Goal: Transaction & Acquisition: Purchase product/service

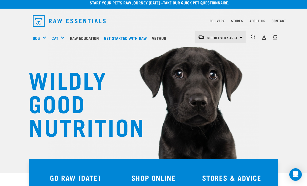
scroll to position [5, 0]
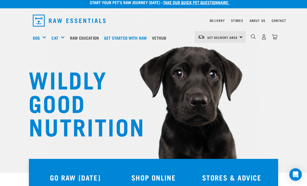
click at [0, 0] on div "Shop All Cat" at bounding box center [0, 0] width 0 height 0
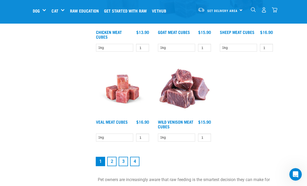
scroll to position [947, 0]
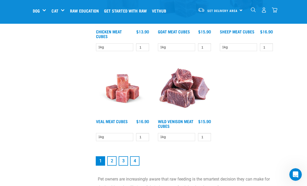
click at [111, 164] on link "2" at bounding box center [111, 160] width 9 height 9
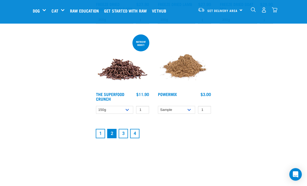
scroll to position [959, 0]
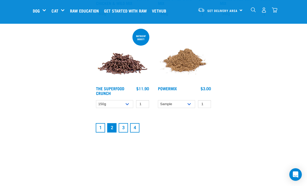
click at [123, 132] on link "3" at bounding box center [123, 127] width 9 height 9
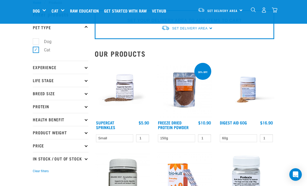
scroll to position [17, 0]
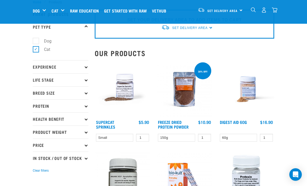
click at [126, 81] on img at bounding box center [123, 89] width 56 height 56
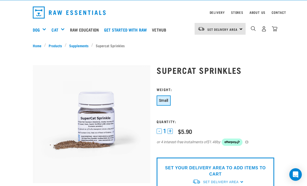
scroll to position [15, 0]
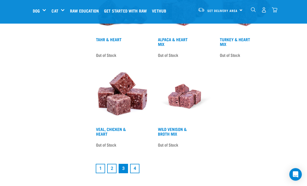
scroll to position [936, 0]
click at [98, 171] on link "1" at bounding box center [100, 168] width 9 height 9
click at [104, 164] on link "1" at bounding box center [100, 168] width 9 height 9
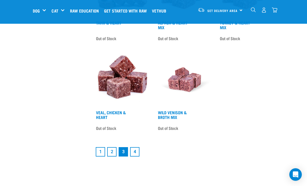
click at [102, 154] on link "1" at bounding box center [100, 151] width 9 height 9
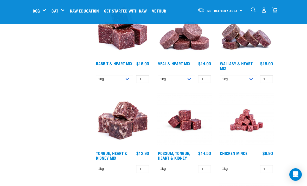
scroll to position [466, 0]
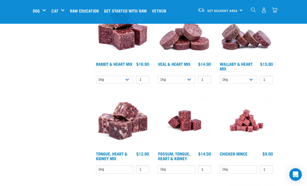
click at [251, 42] on img at bounding box center [247, 31] width 56 height 56
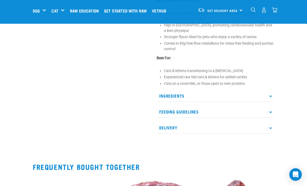
scroll to position [210, 0]
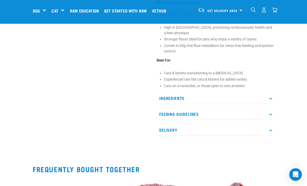
click at [273, 92] on p "Ingredients" at bounding box center [216, 98] width 118 height 12
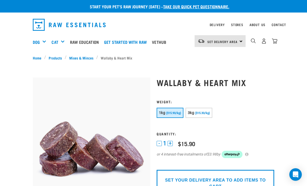
scroll to position [0, 0]
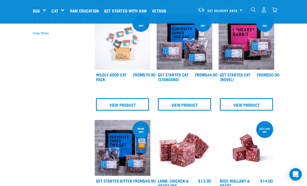
scroll to position [154, 0]
